Goal: Browse casually

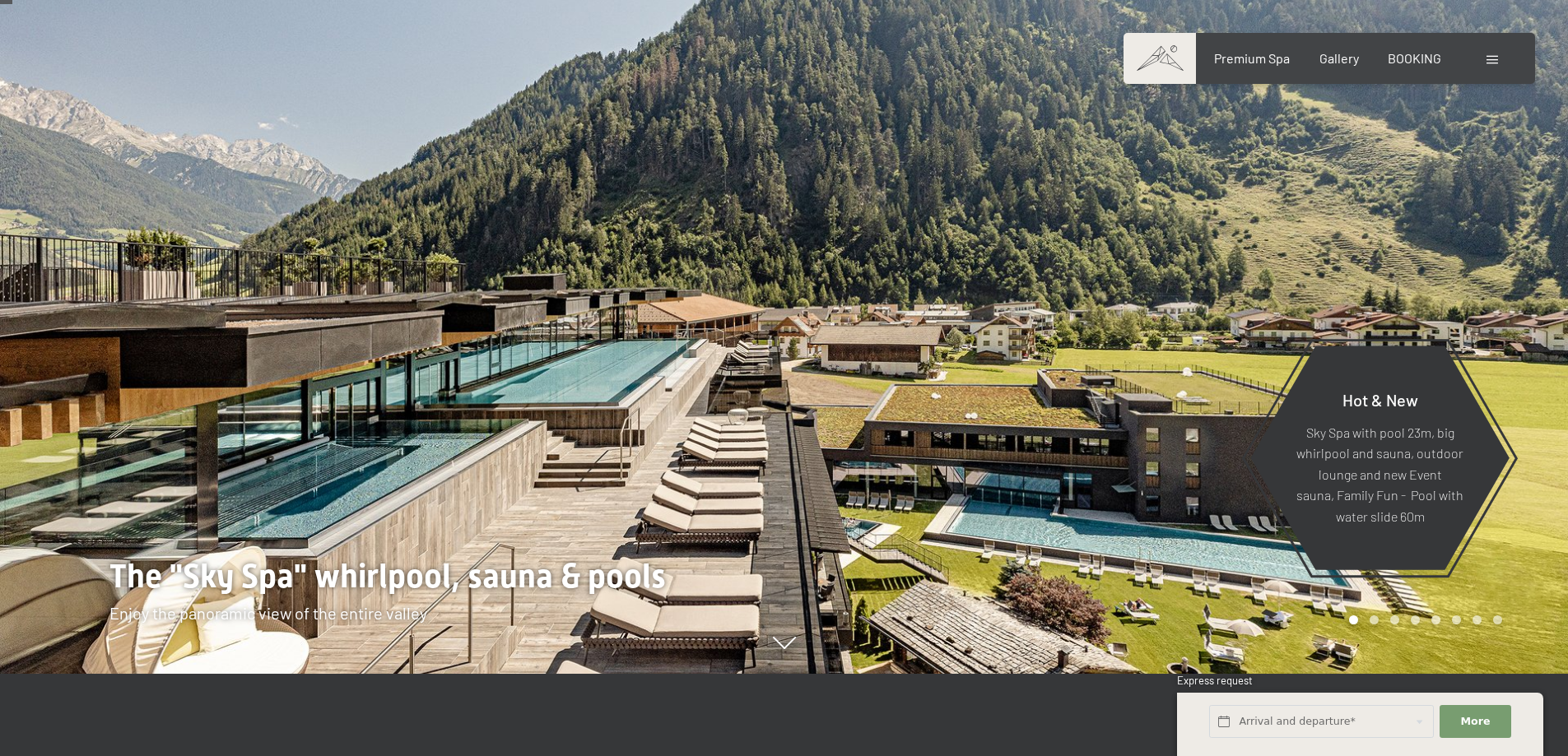
click at [93, 322] on div at bounding box center [392, 295] width 784 height 756
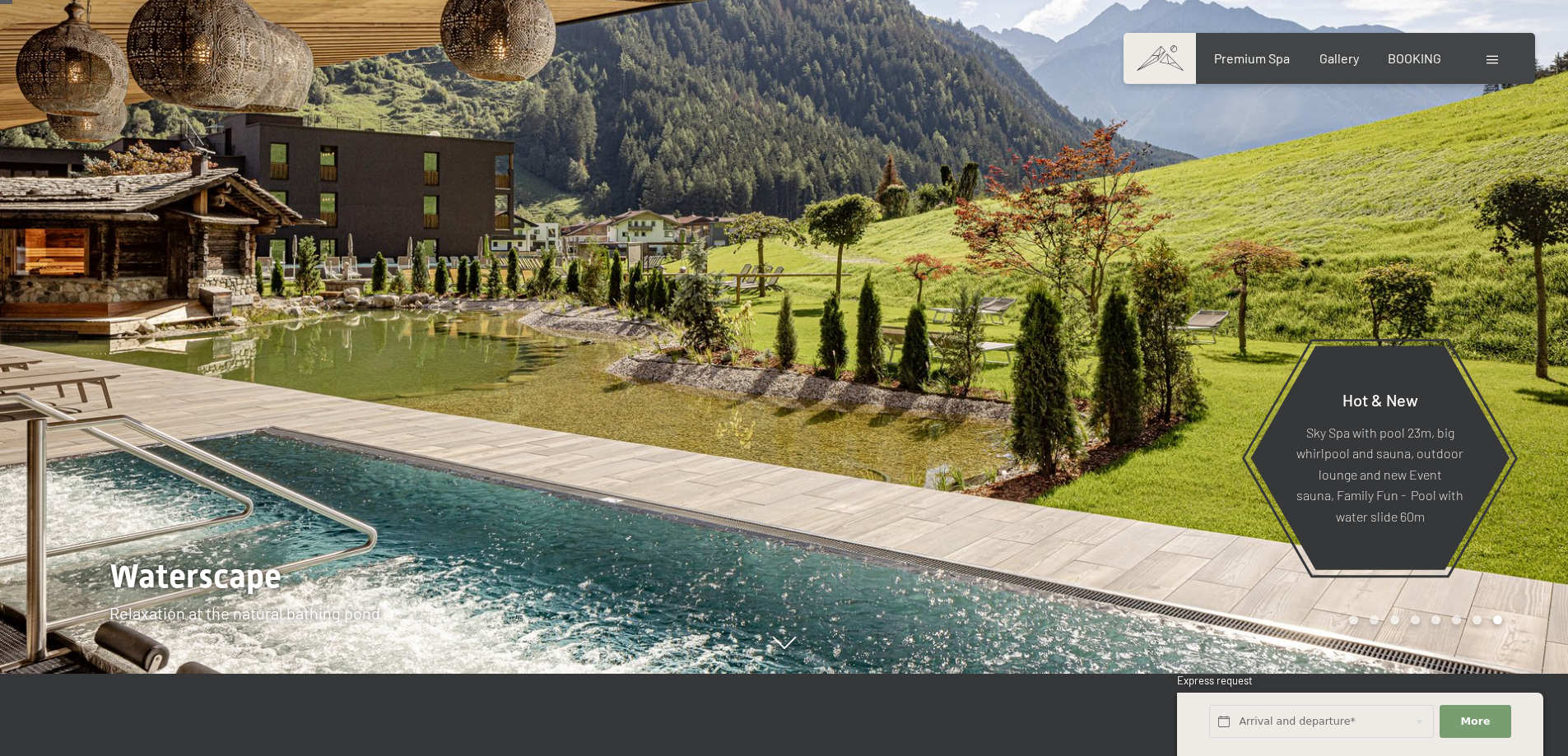
click at [93, 322] on div at bounding box center [392, 295] width 784 height 756
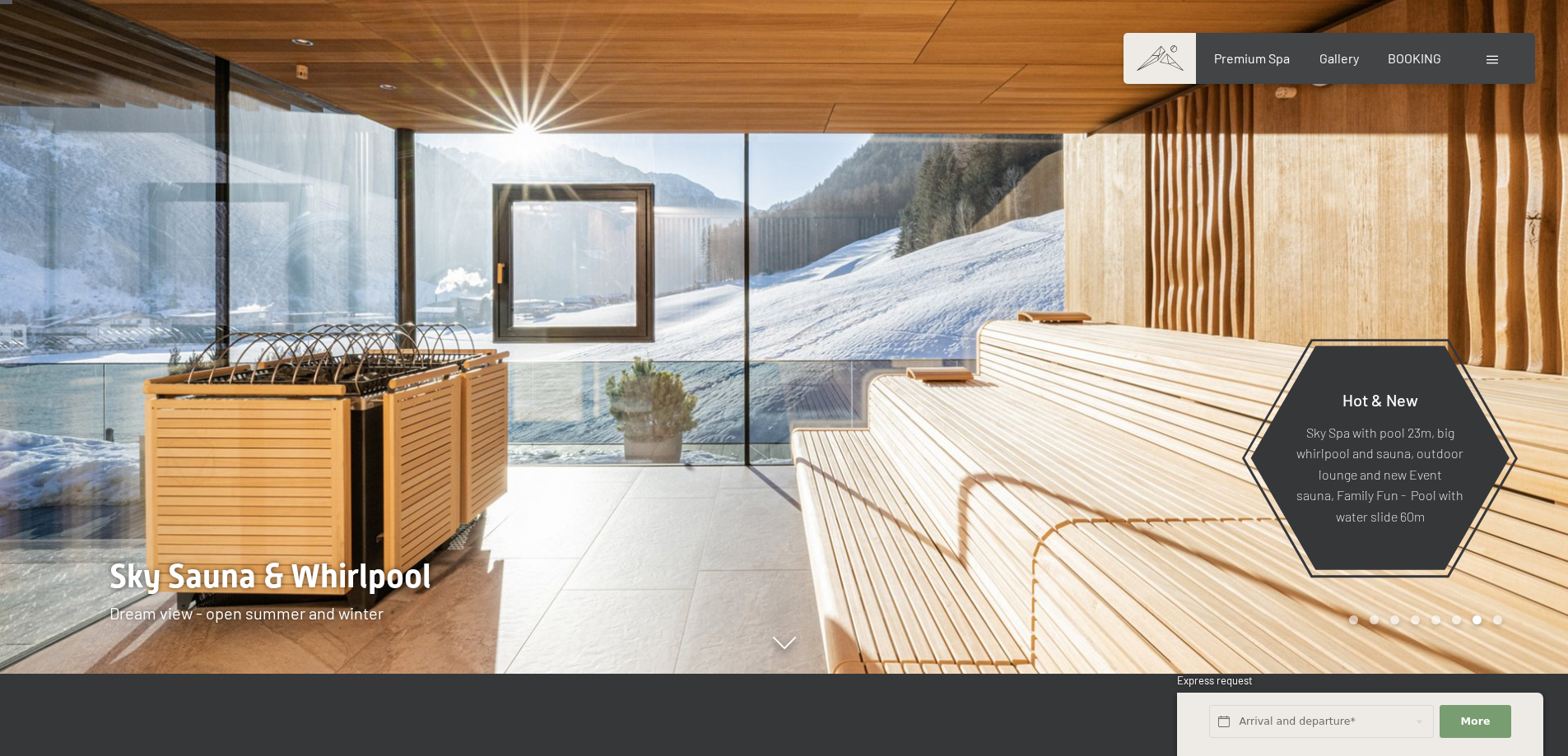
click at [94, 322] on div at bounding box center [392, 295] width 784 height 756
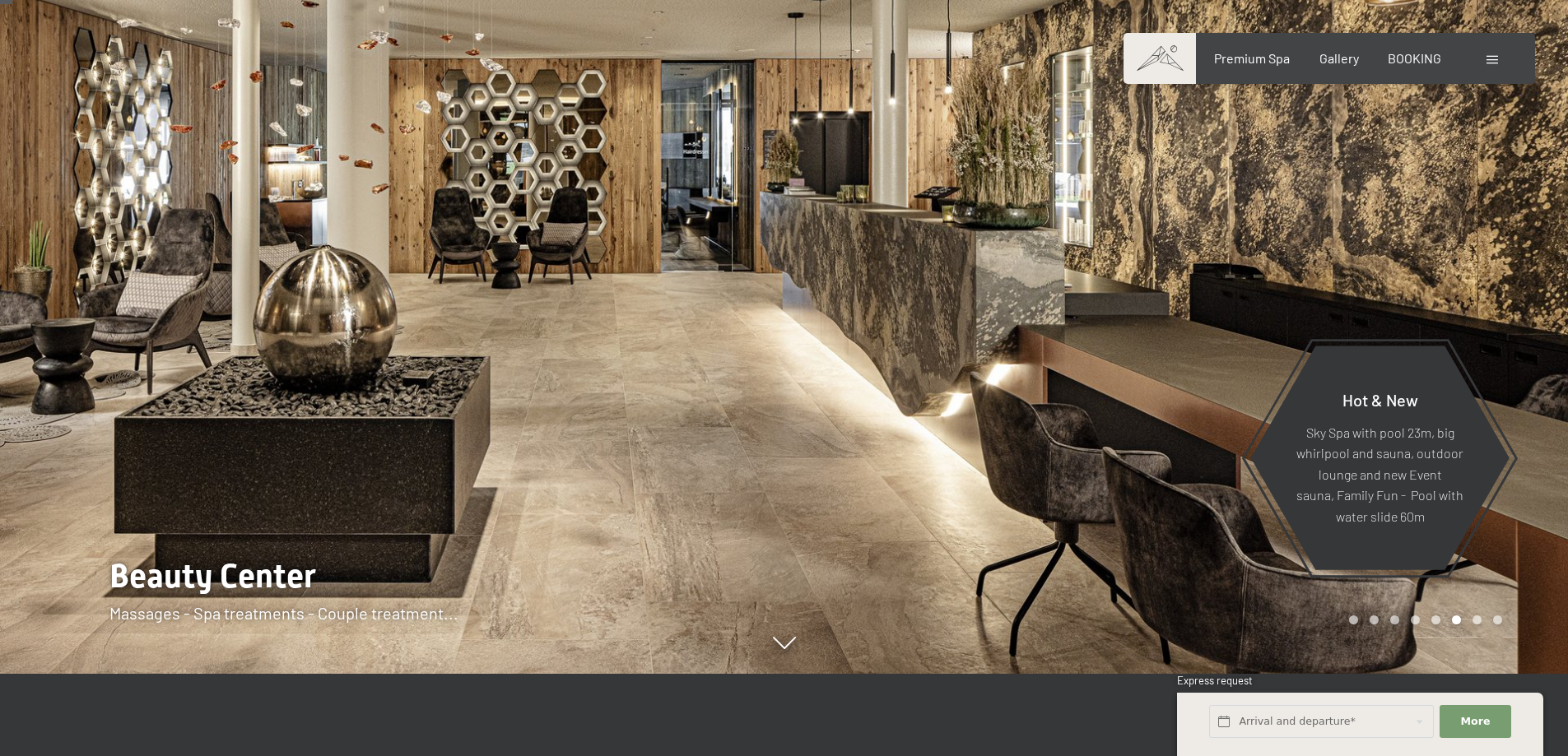
click at [119, 294] on div at bounding box center [392, 295] width 784 height 756
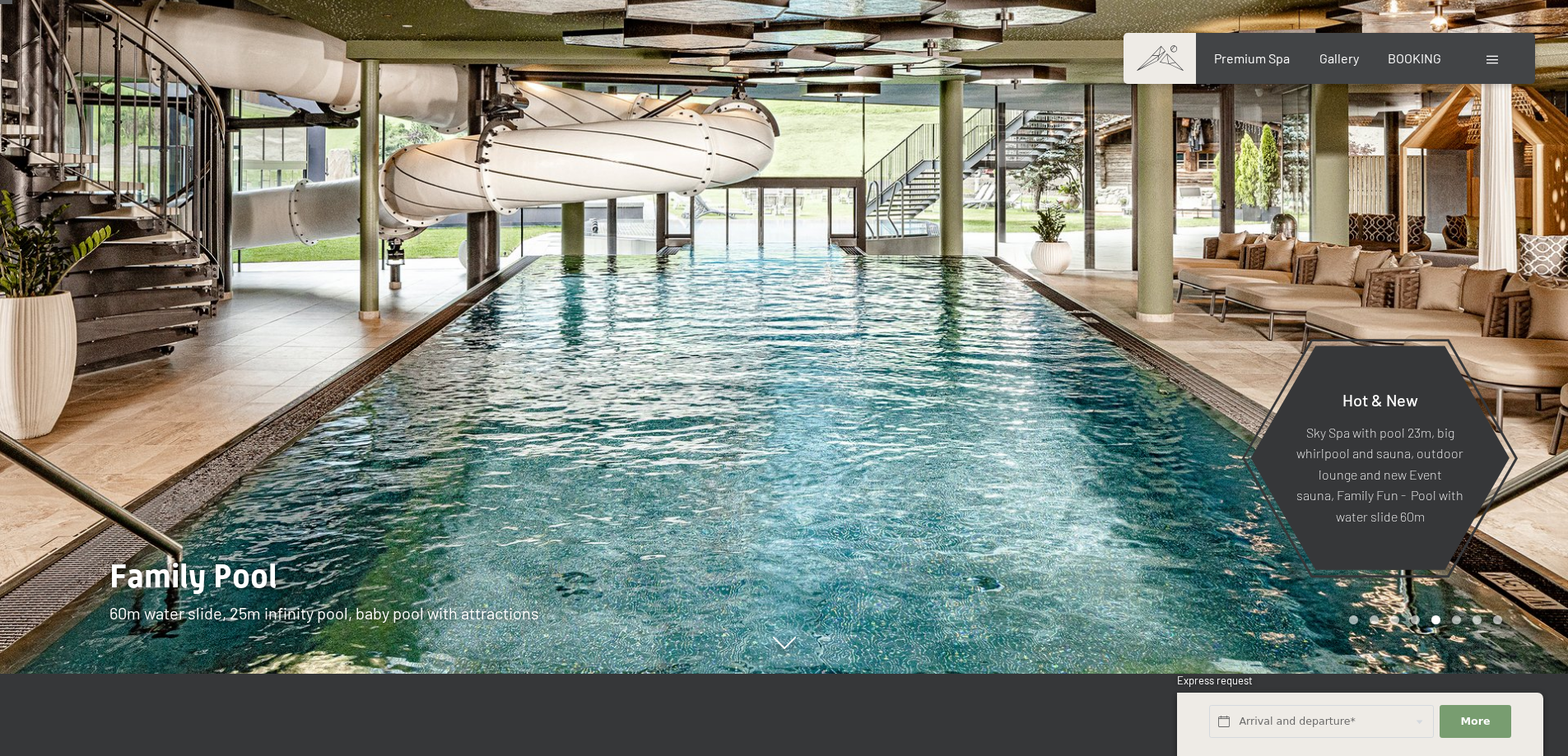
click at [99, 325] on div at bounding box center [392, 295] width 784 height 756
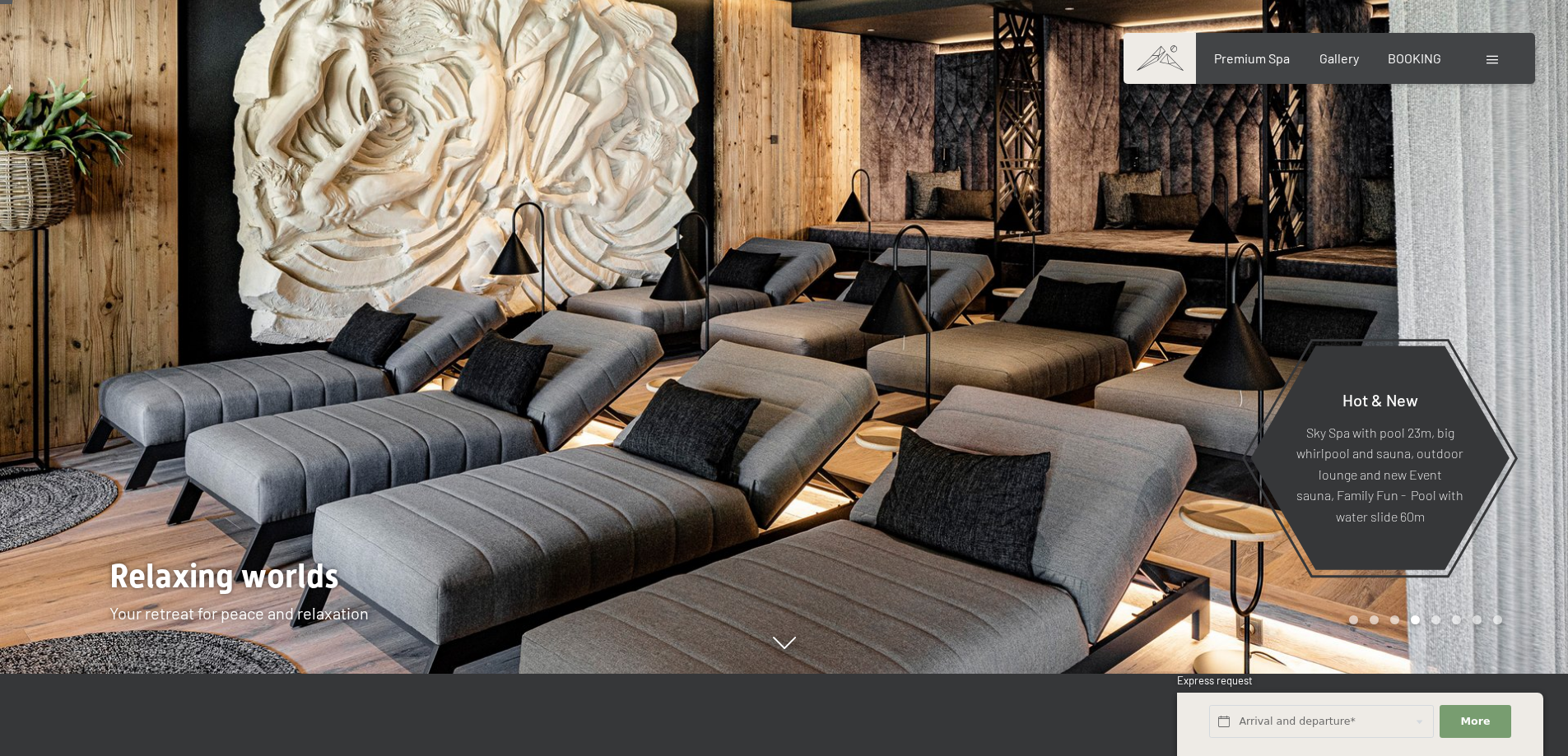
click at [99, 325] on div at bounding box center [392, 295] width 784 height 756
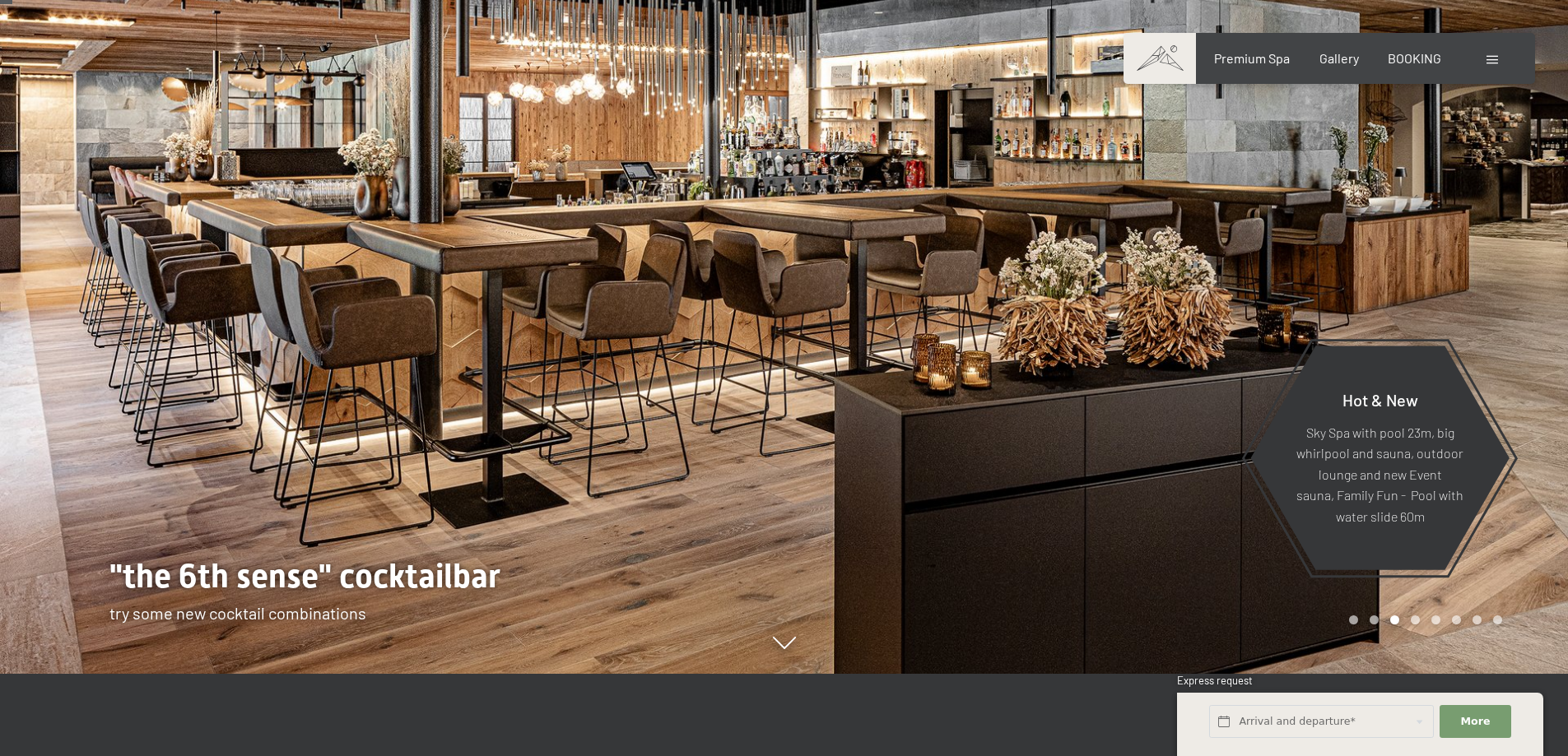
click at [99, 325] on div at bounding box center [392, 295] width 784 height 756
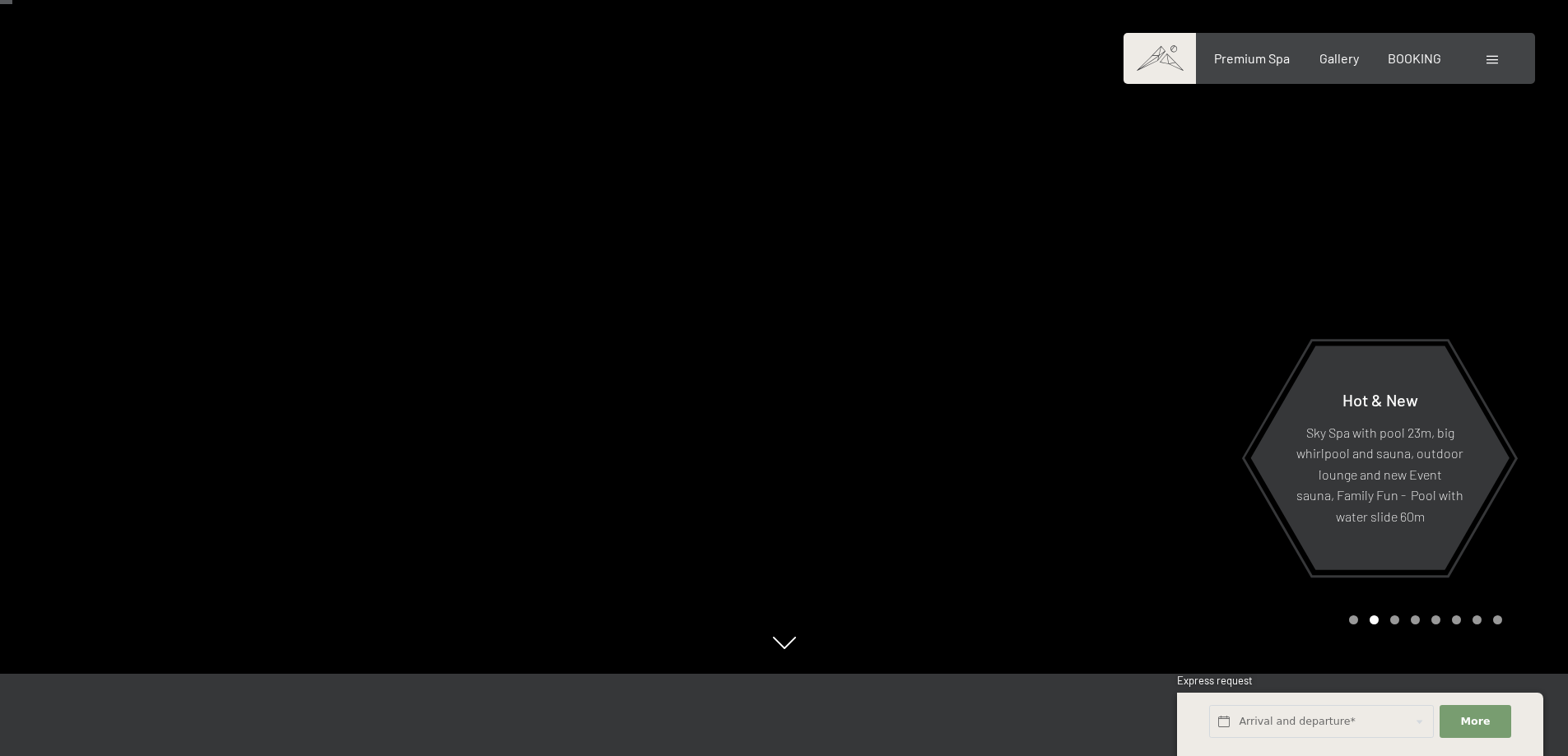
click at [125, 277] on div at bounding box center [392, 295] width 784 height 756
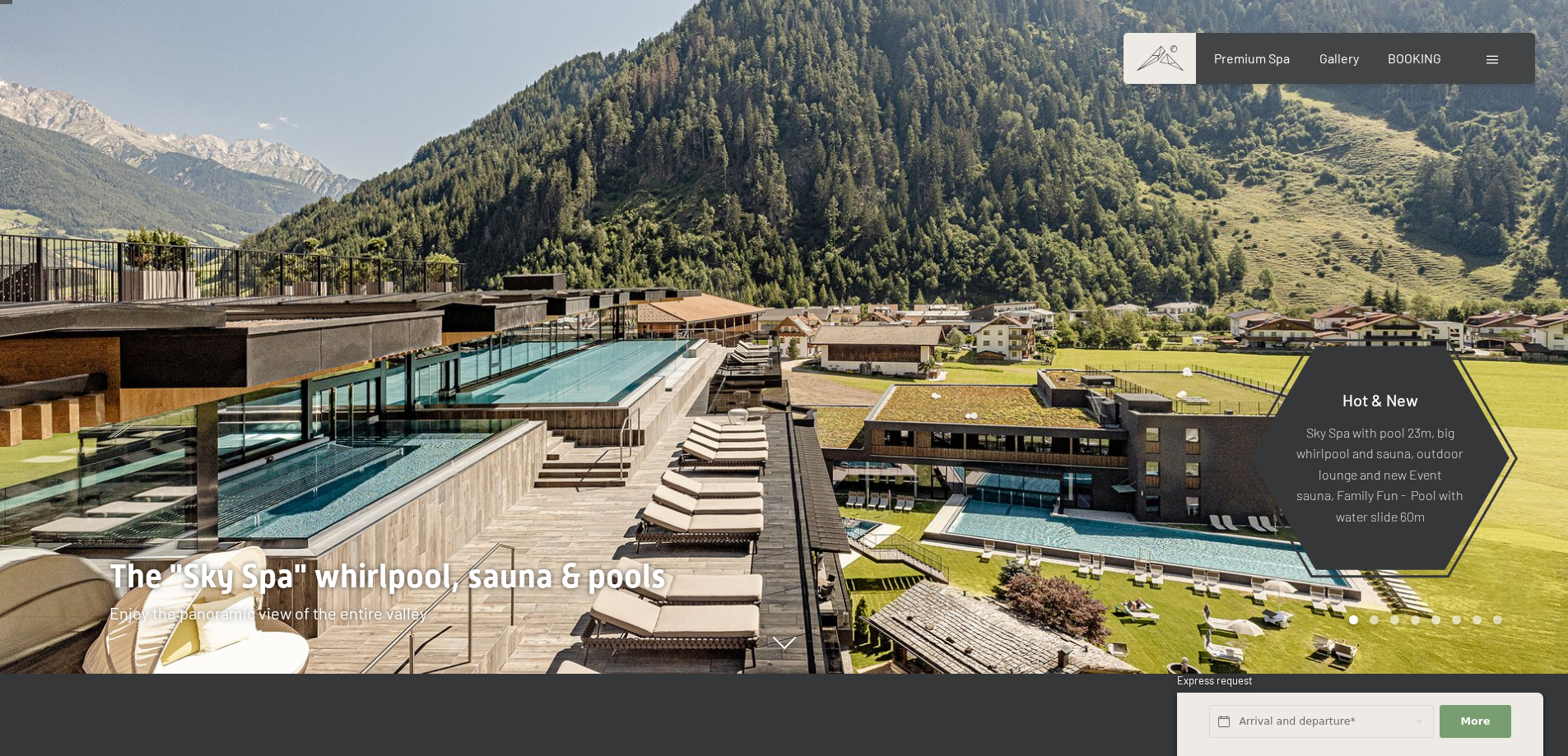
click at [125, 277] on div at bounding box center [392, 295] width 784 height 756
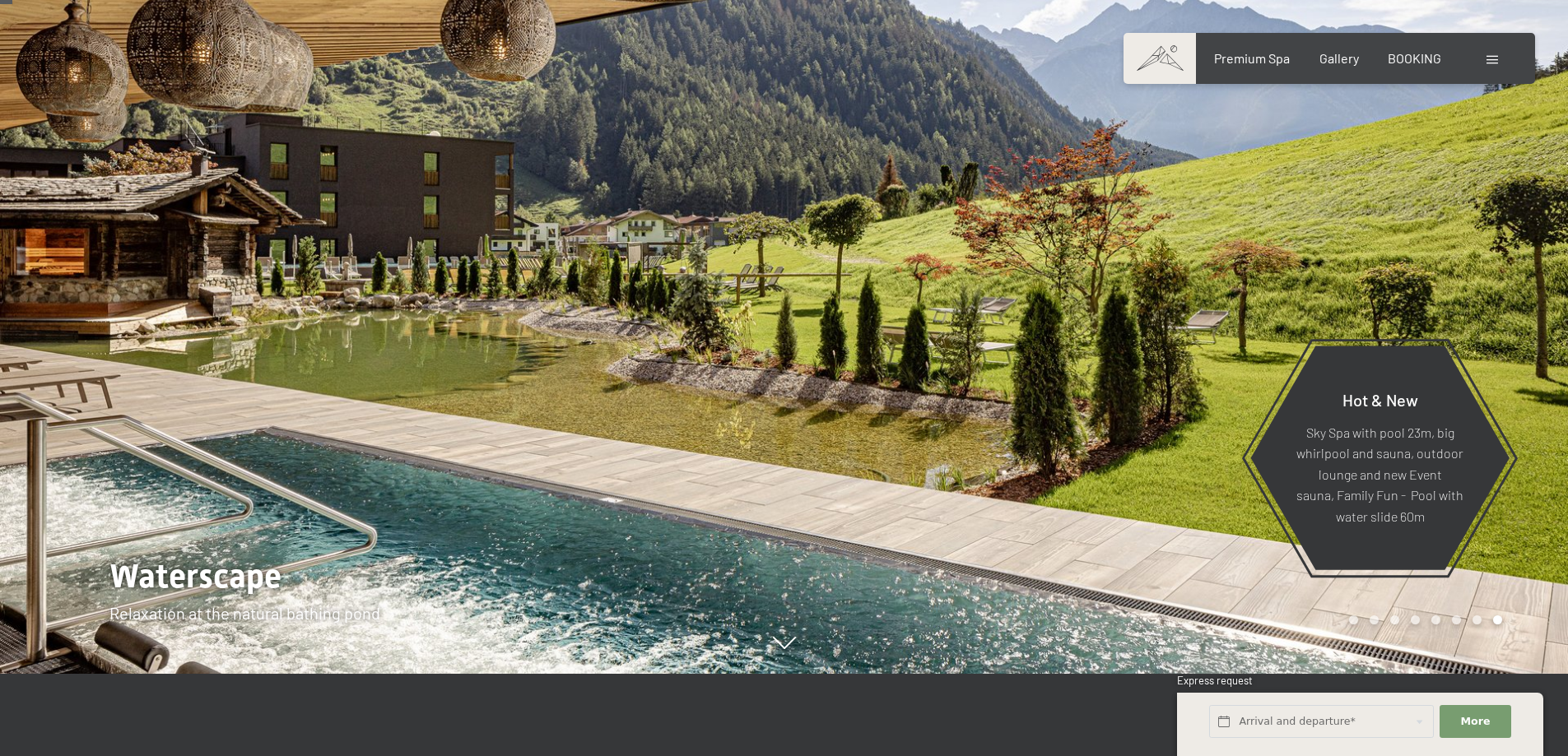
click at [125, 277] on div at bounding box center [392, 295] width 784 height 756
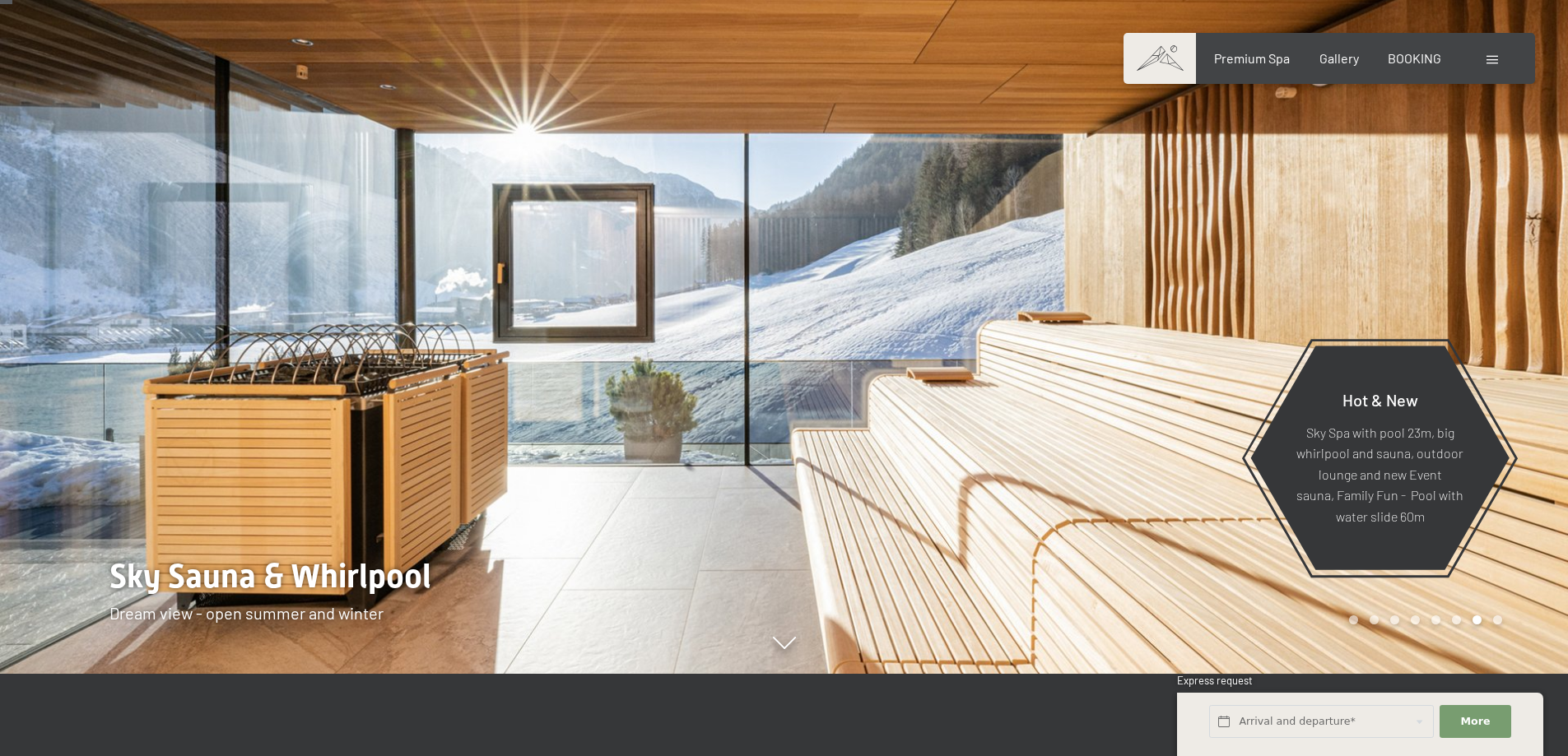
click at [123, 282] on div at bounding box center [392, 295] width 784 height 756
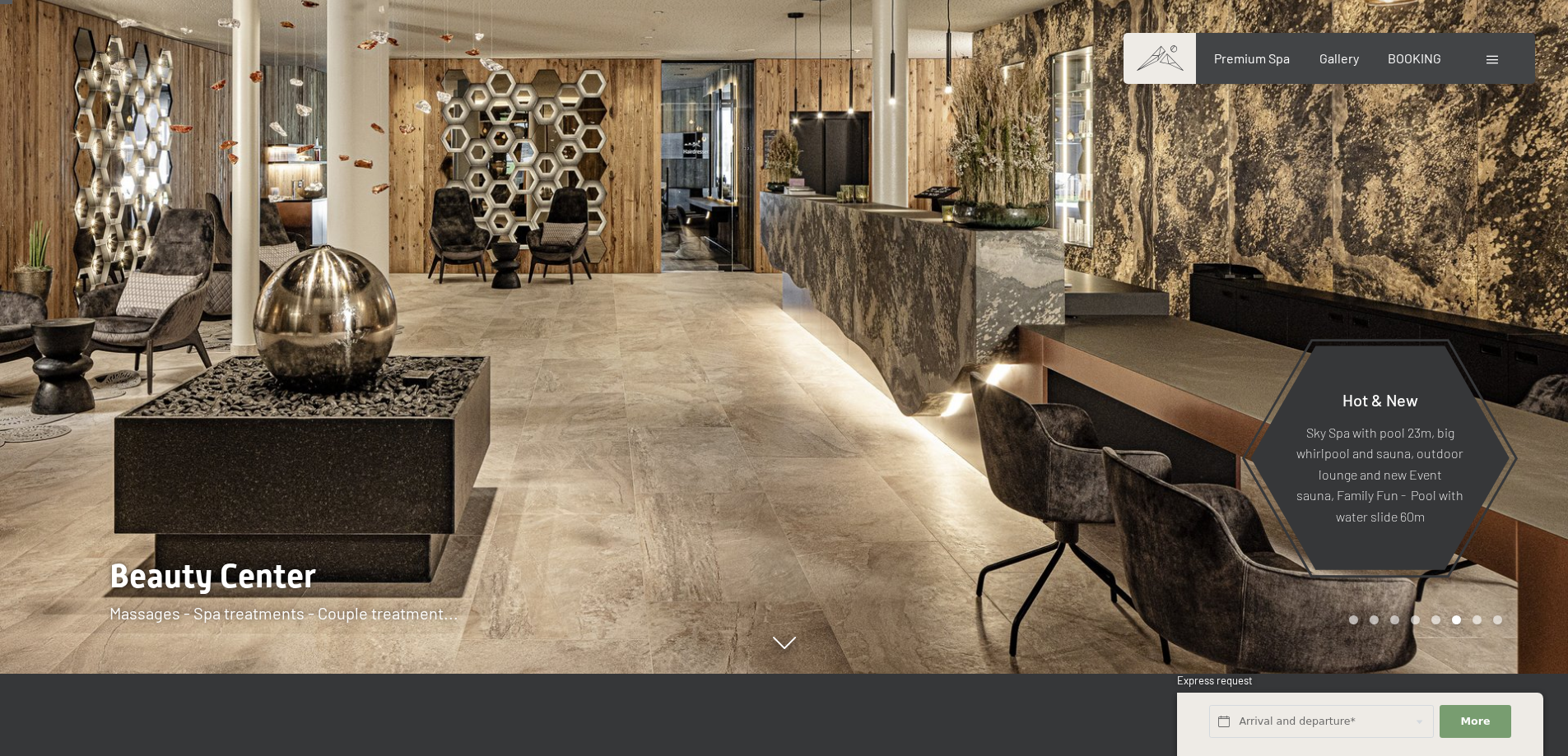
click at [123, 283] on div at bounding box center [392, 295] width 784 height 756
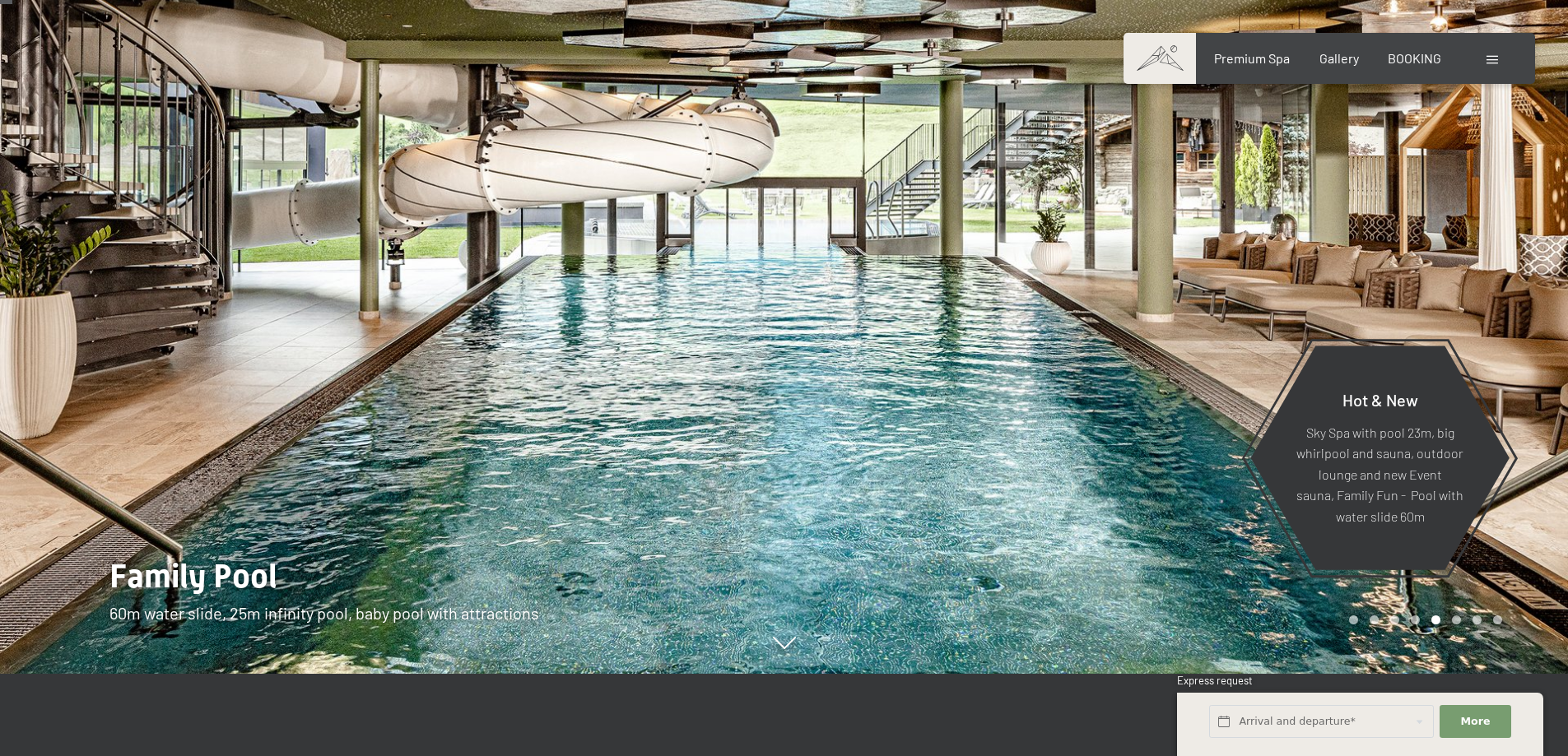
click at [124, 283] on div at bounding box center [392, 295] width 784 height 756
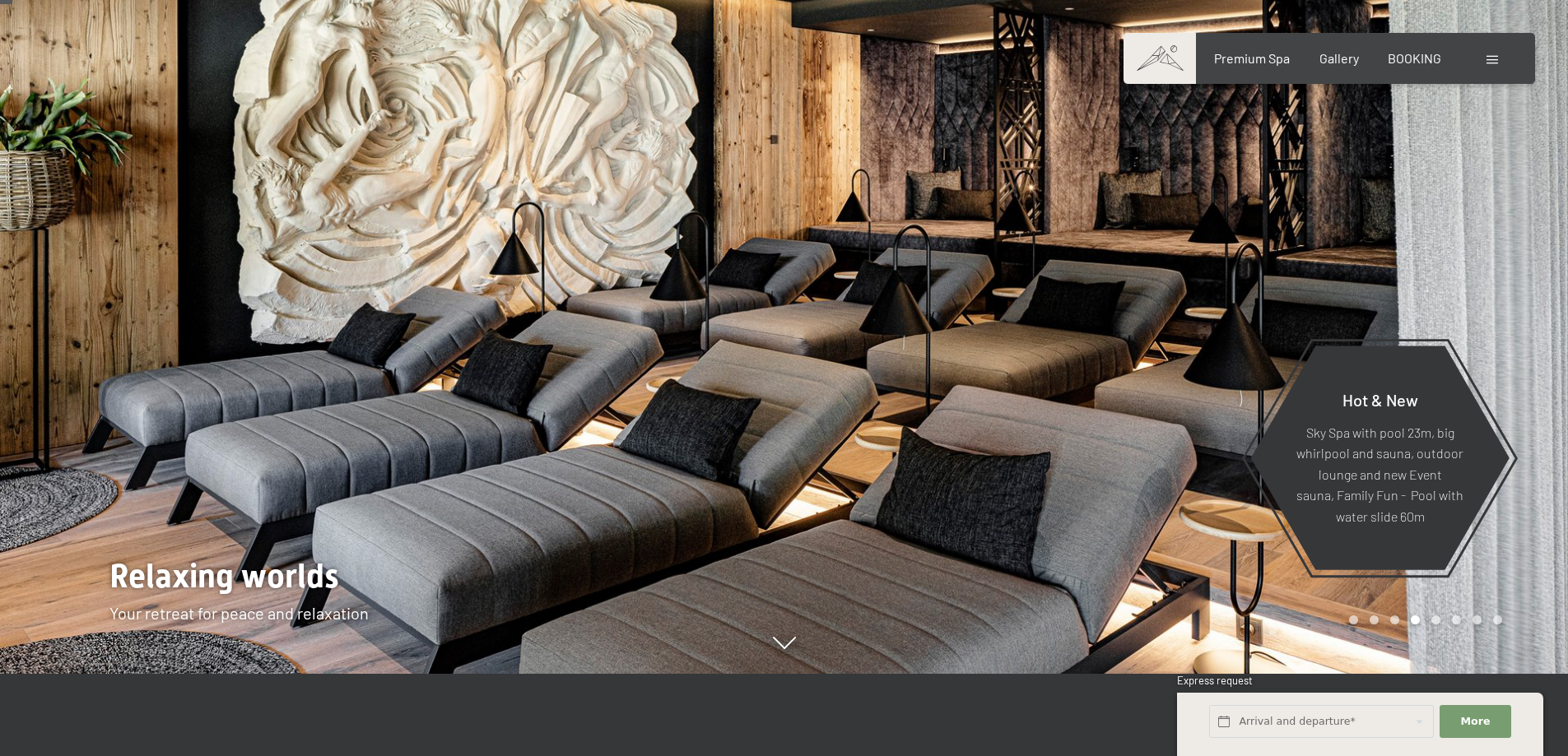
click at [125, 283] on div at bounding box center [392, 295] width 784 height 756
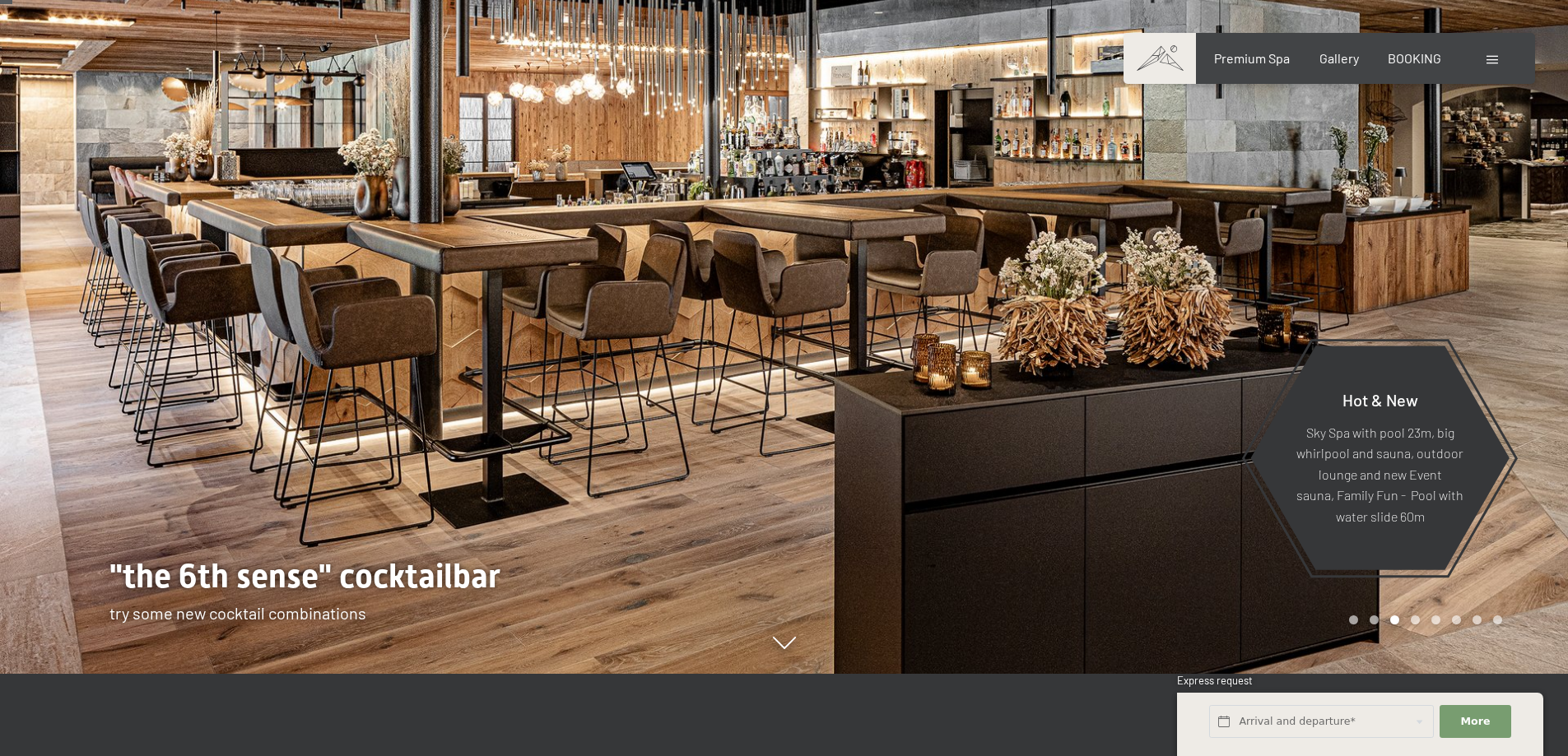
click at [125, 283] on div at bounding box center [392, 295] width 784 height 756
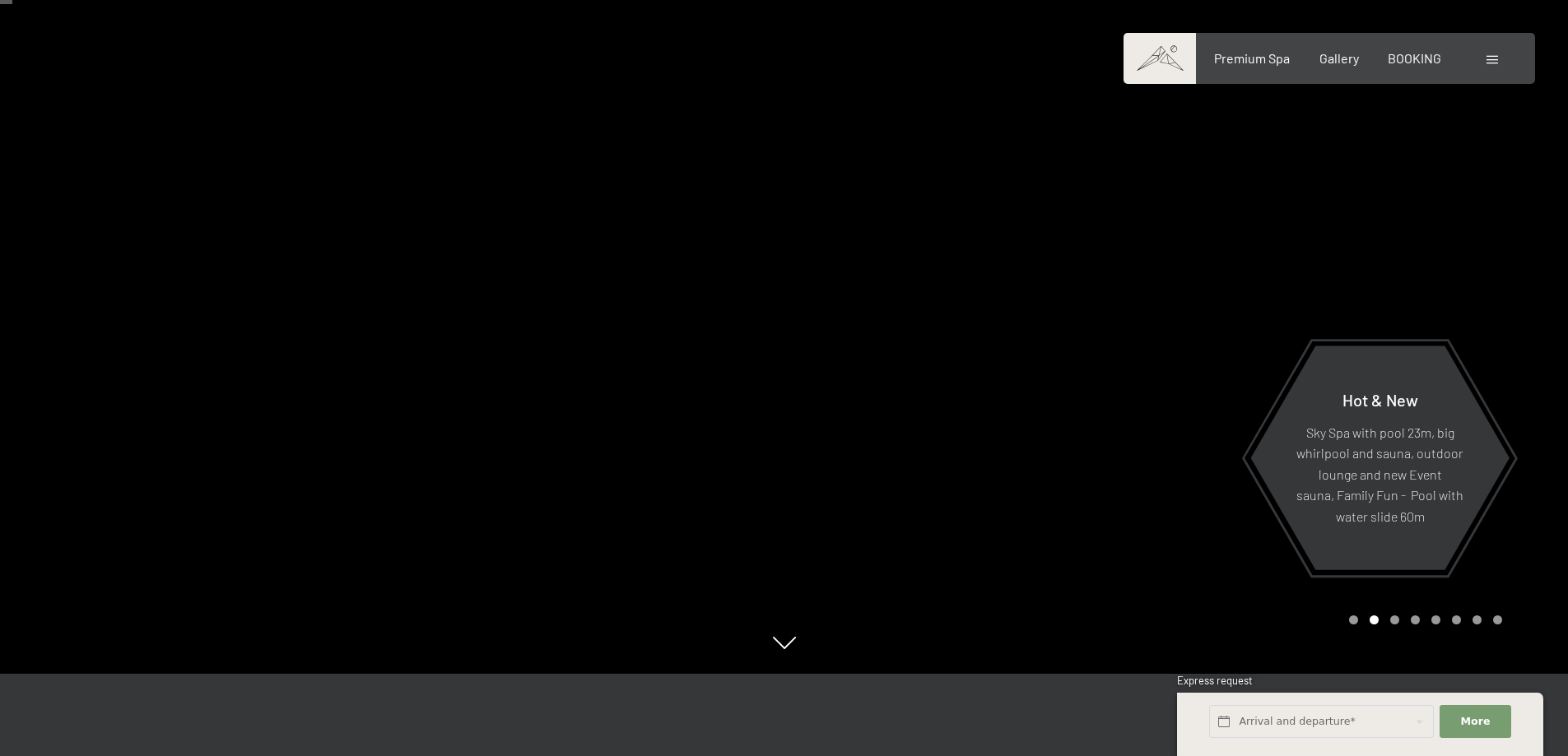
click at [125, 283] on div at bounding box center [392, 295] width 784 height 756
